Goal: Find specific fact: Find specific fact

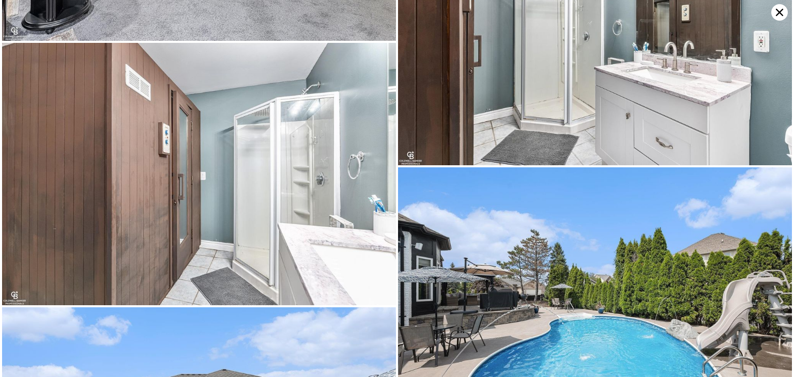
scroll to position [3678, 0]
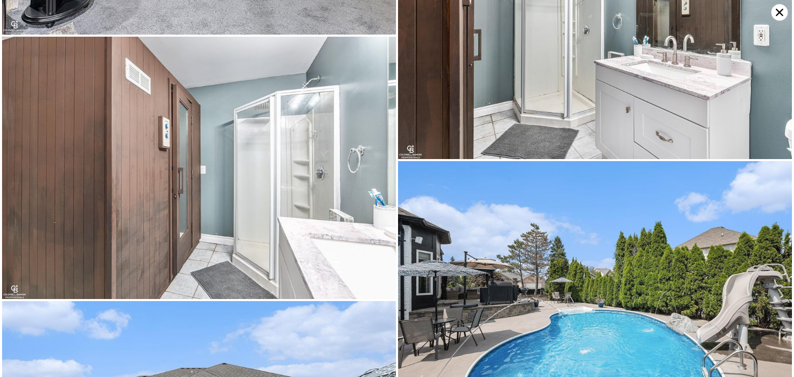
click at [776, 13] on icon at bounding box center [779, 12] width 7 height 7
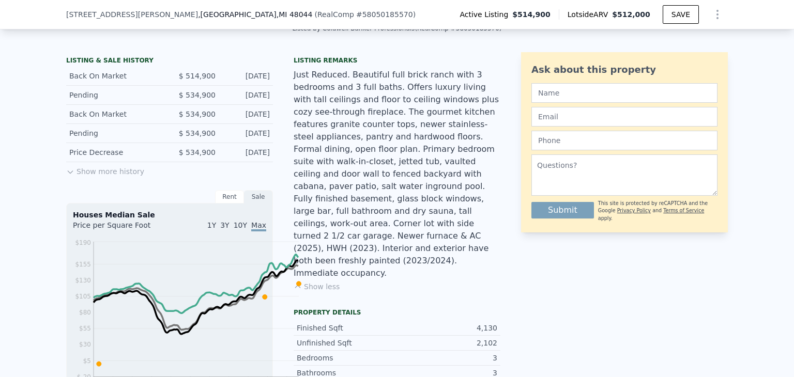
scroll to position [253, 0]
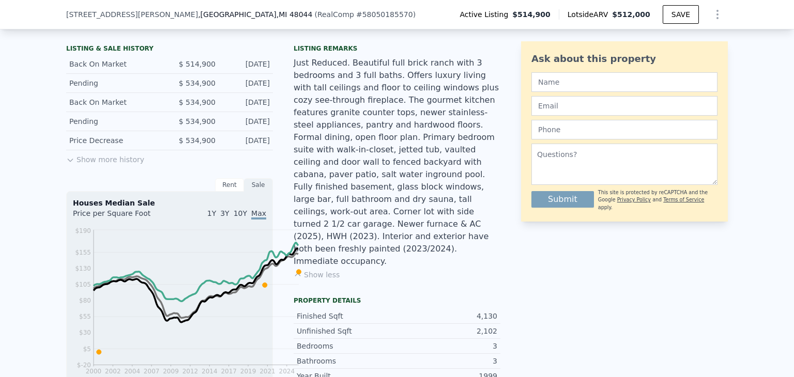
click at [66, 165] on button "Show more history" at bounding box center [105, 157] width 78 height 14
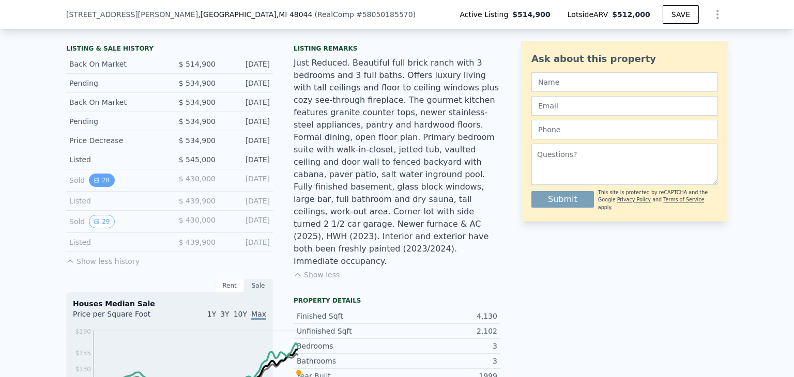
click at [89, 187] on button "28" at bounding box center [101, 180] width 25 height 13
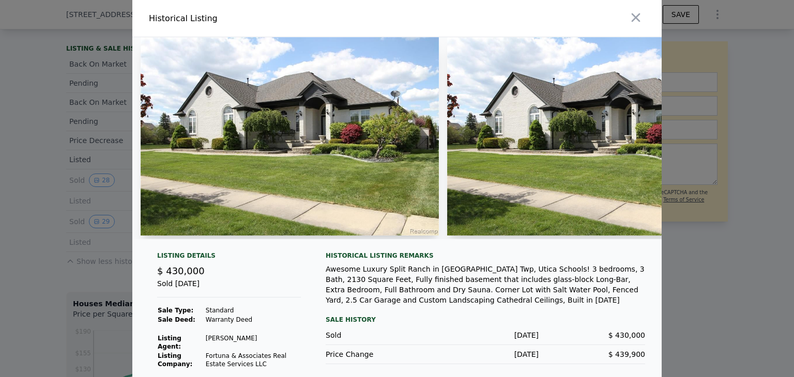
scroll to position [144, 0]
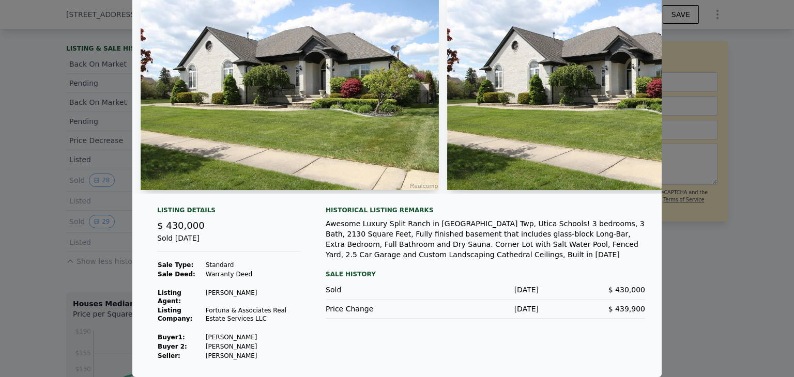
click at [618, 163] on div at bounding box center [396, 97] width 529 height 210
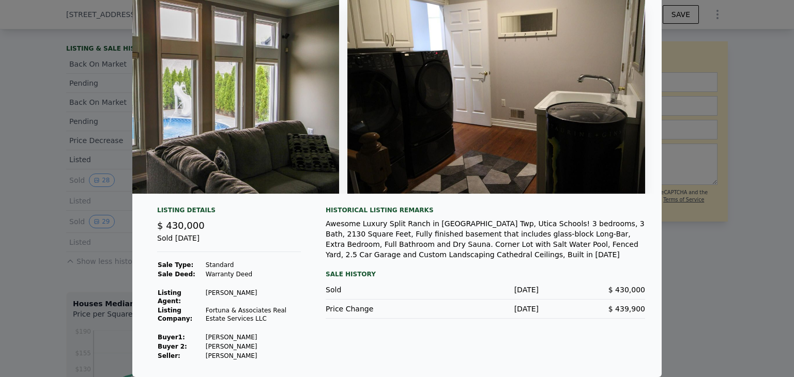
scroll to position [0, 0]
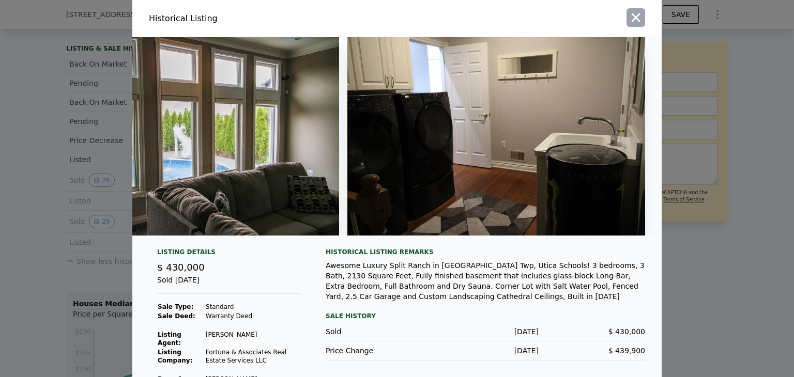
click at [643, 25] on icon "button" at bounding box center [636, 17] width 14 height 14
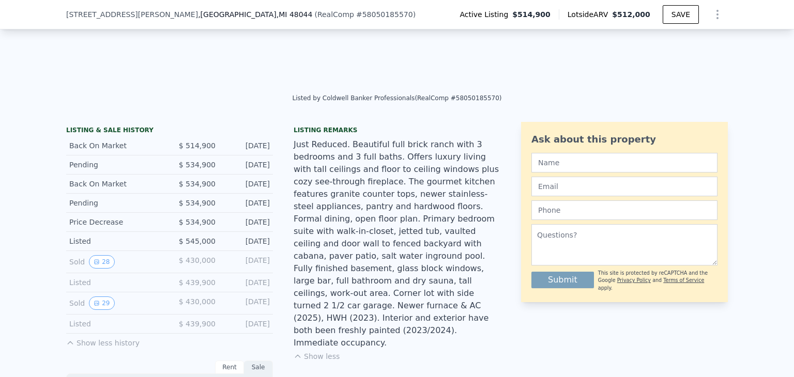
scroll to position [52, 0]
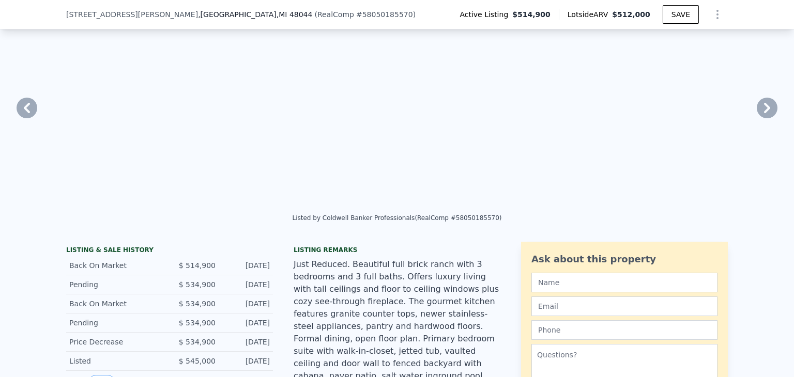
click at [757, 118] on icon at bounding box center [767, 108] width 21 height 21
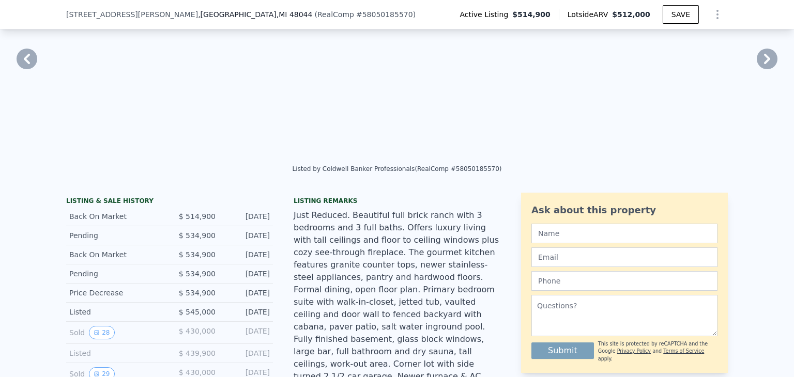
scroll to position [207, 0]
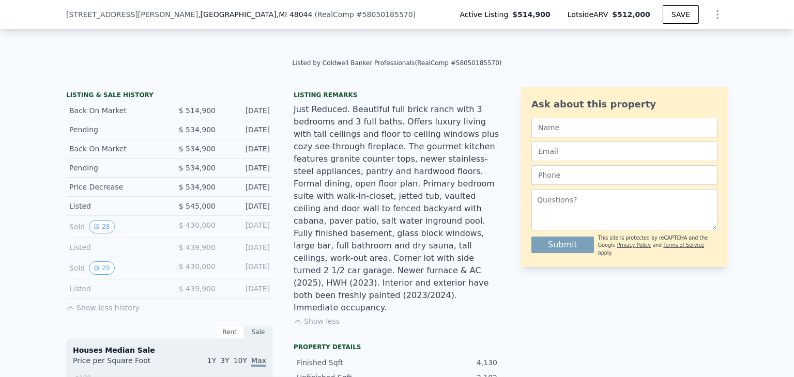
click at [124, 140] on div "Pending $ 534,900 [DATE]" at bounding box center [169, 129] width 207 height 19
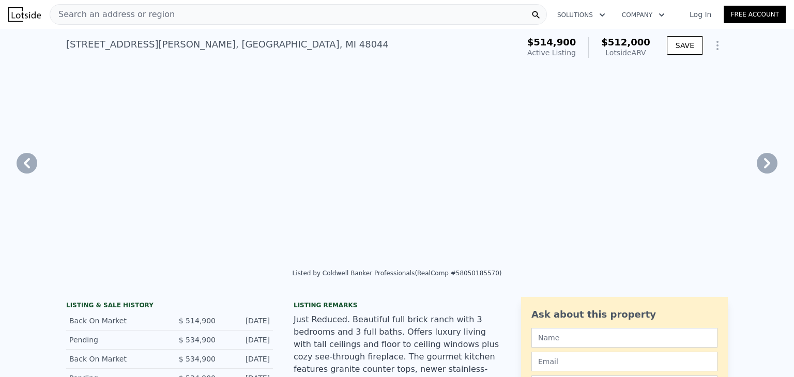
scroll to position [0, 6699]
click at [703, 55] on button "SAVE" at bounding box center [685, 45] width 36 height 19
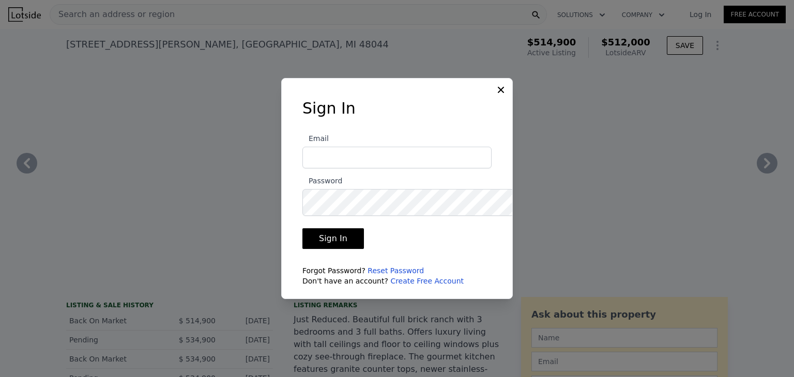
click at [506, 85] on icon at bounding box center [501, 90] width 10 height 10
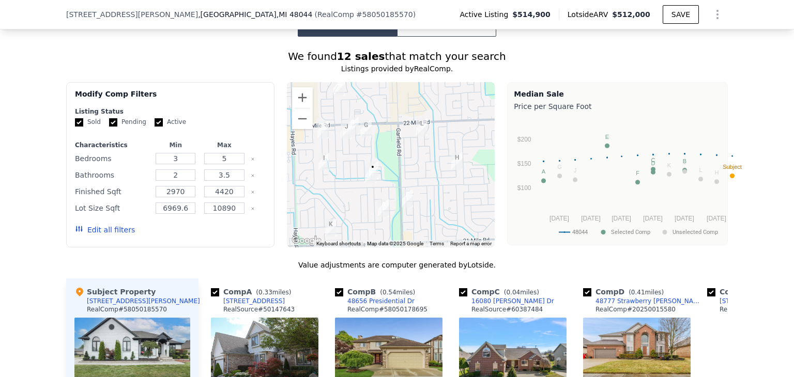
scroll to position [1132, 0]
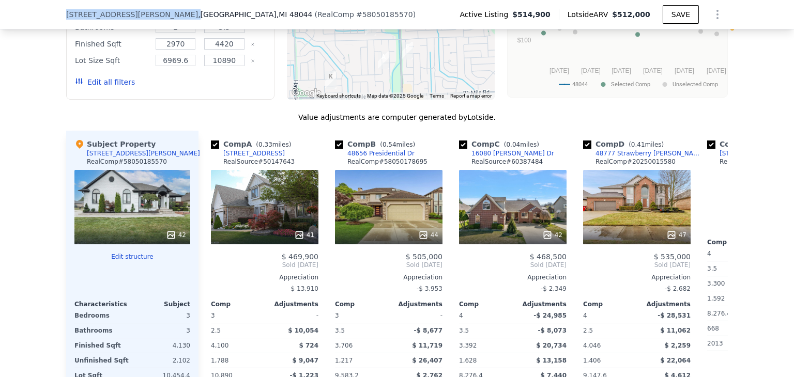
drag, startPoint x: 0, startPoint y: 18, endPoint x: 66, endPoint y: 21, distance: 65.7
click at [66, 20] on div "[STREET_ADDRESS][PERSON_NAME]" at bounding box center [189, 14] width 246 height 10
copy span "[STREET_ADDRESS][PERSON_NAME]"
